Goal: Navigation & Orientation: Find specific page/section

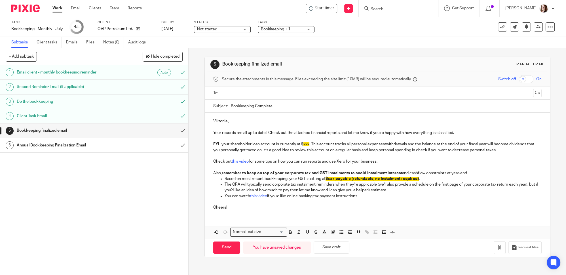
click at [193, 176] on div "5 Bookkeeping finalized email Manual email Secure the attachments in this messa…" at bounding box center [378, 161] width 378 height 227
click at [136, 28] on icon at bounding box center [138, 29] width 4 height 4
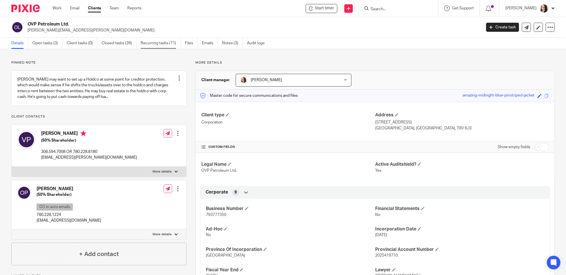
click at [162, 45] on link "Recurring tasks (11)" at bounding box center [161, 43] width 40 height 11
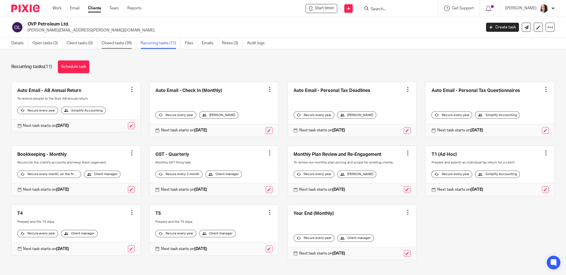
click at [128, 45] on link "Closed tasks (39)" at bounding box center [119, 43] width 35 height 11
